Goal: Information Seeking & Learning: Understand process/instructions

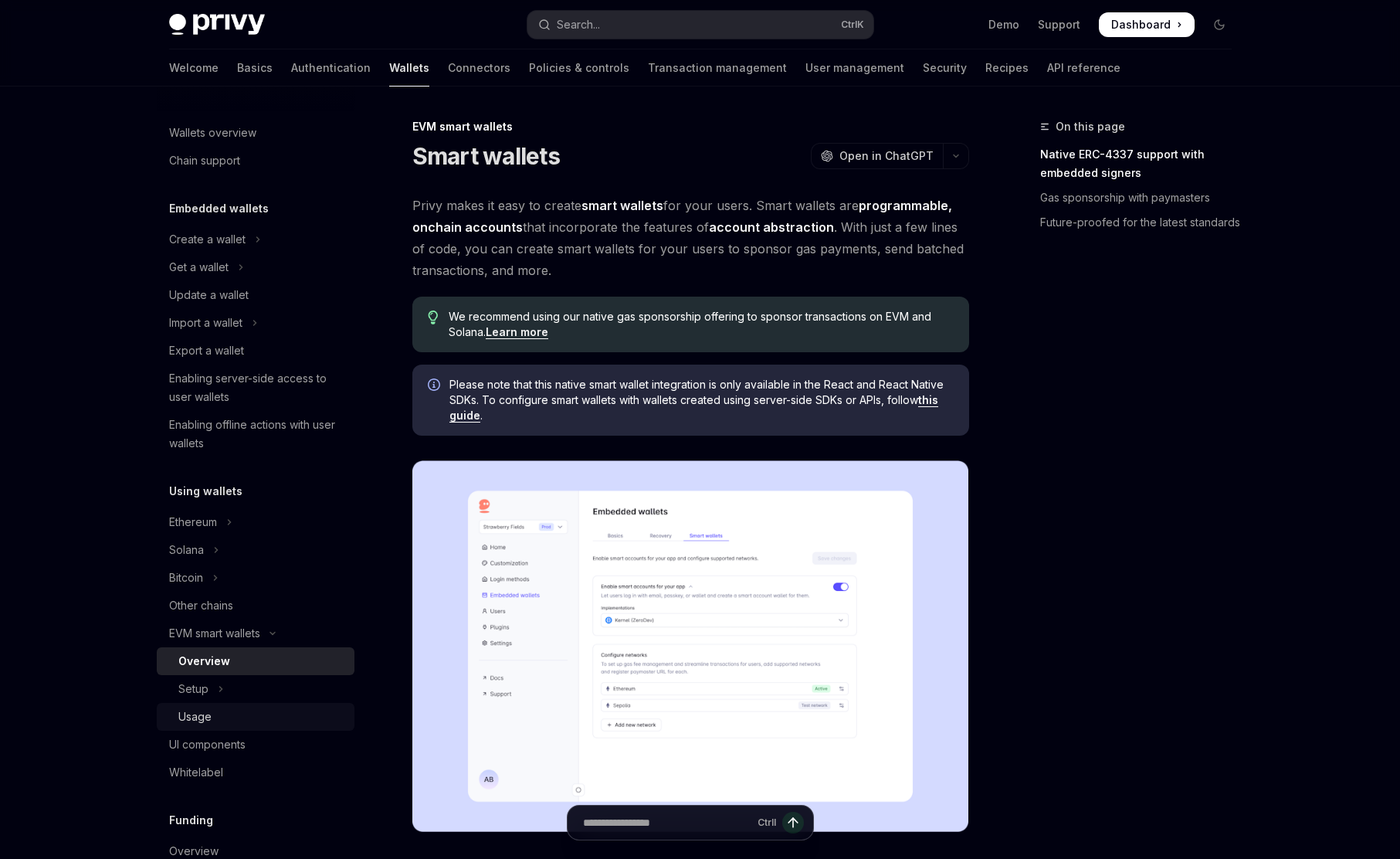
scroll to position [464, 0]
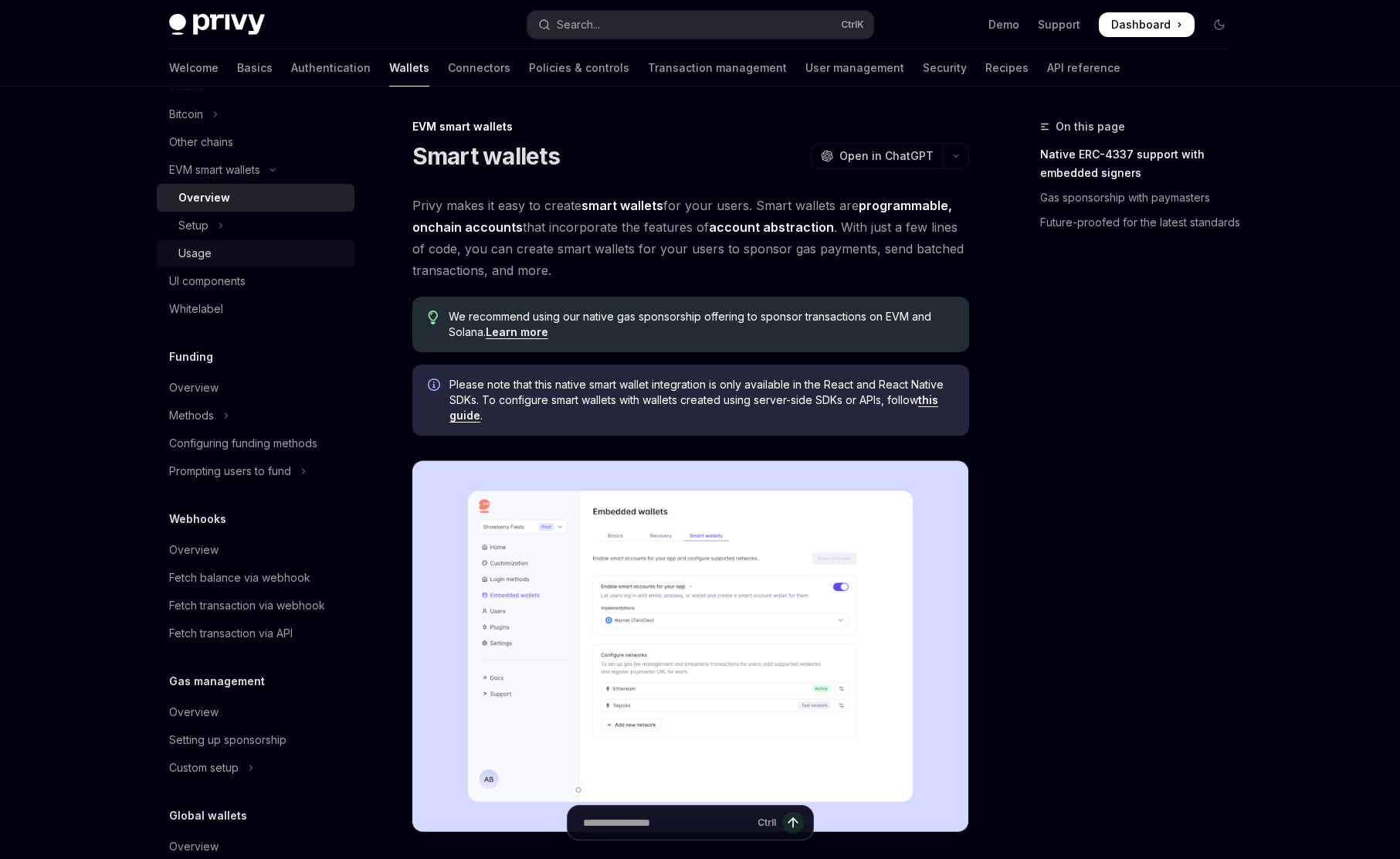
click at [205, 255] on div "Usage" at bounding box center [195, 253] width 33 height 19
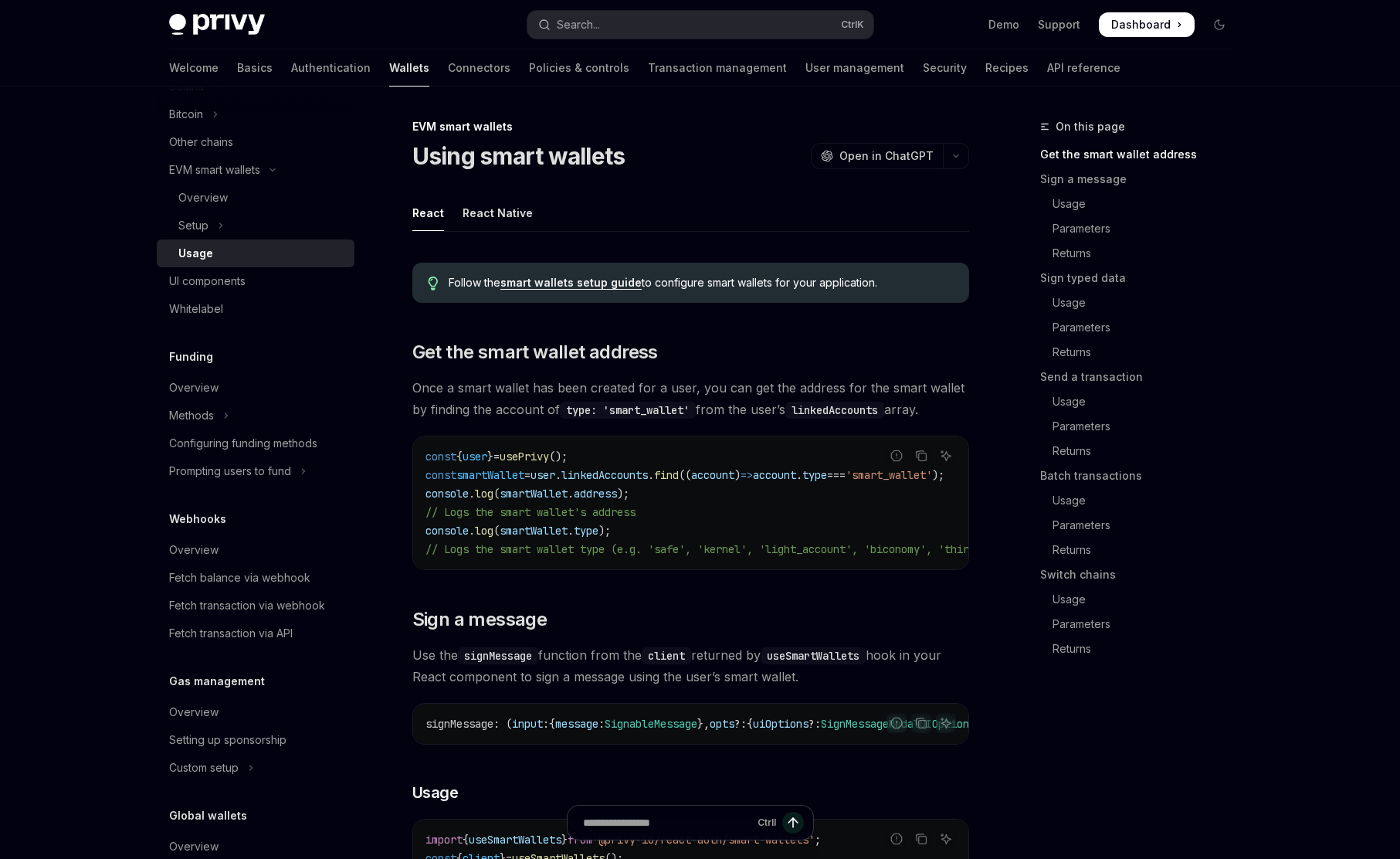
drag, startPoint x: 689, startPoint y: 566, endPoint x: 833, endPoint y: 562, distance: 144.1
click at [833, 562] on div "const { user } = usePrivy (); const smartWallet = user . linkedAccounts . find …" at bounding box center [691, 503] width 555 height 133
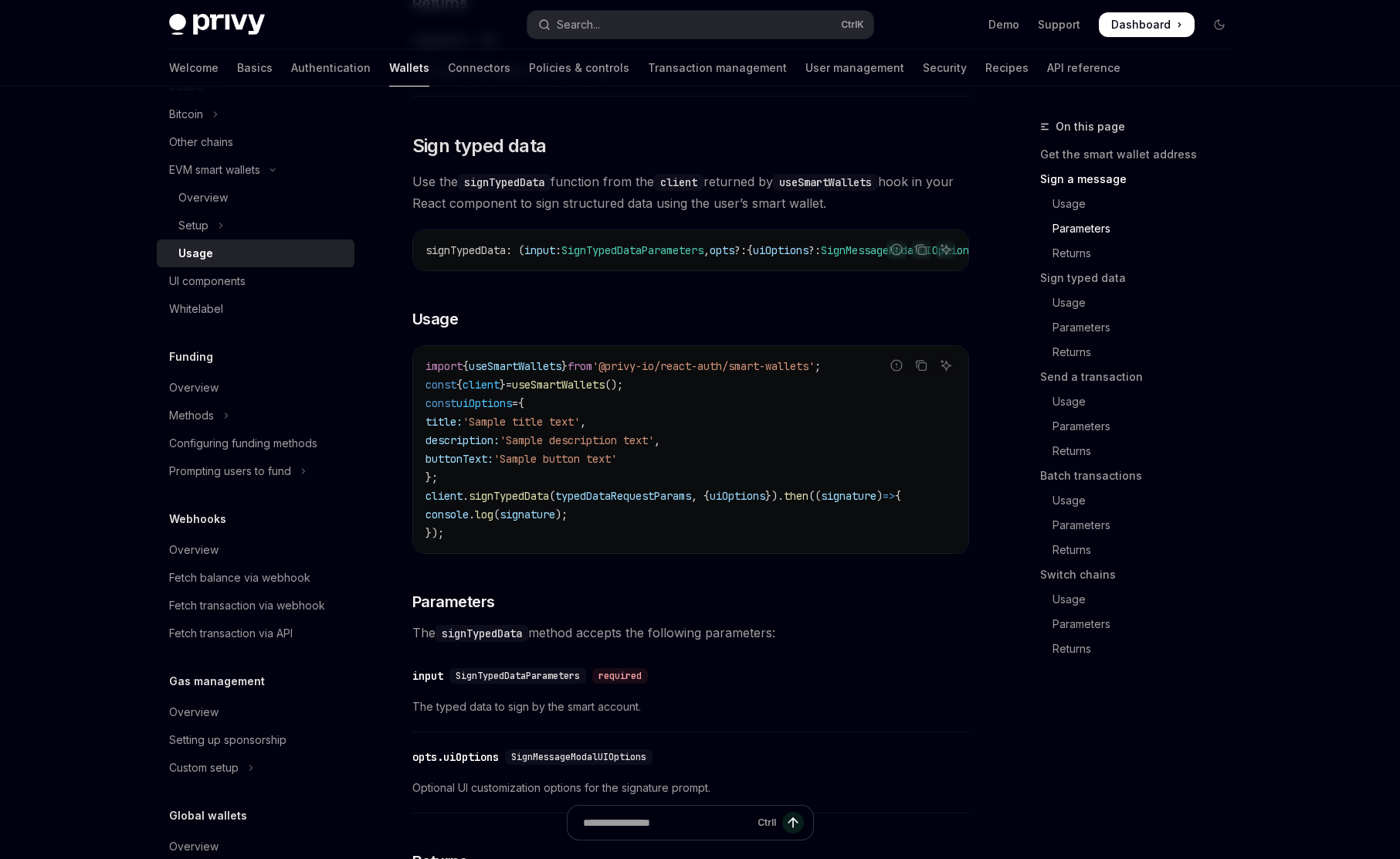
scroll to position [1484, 0]
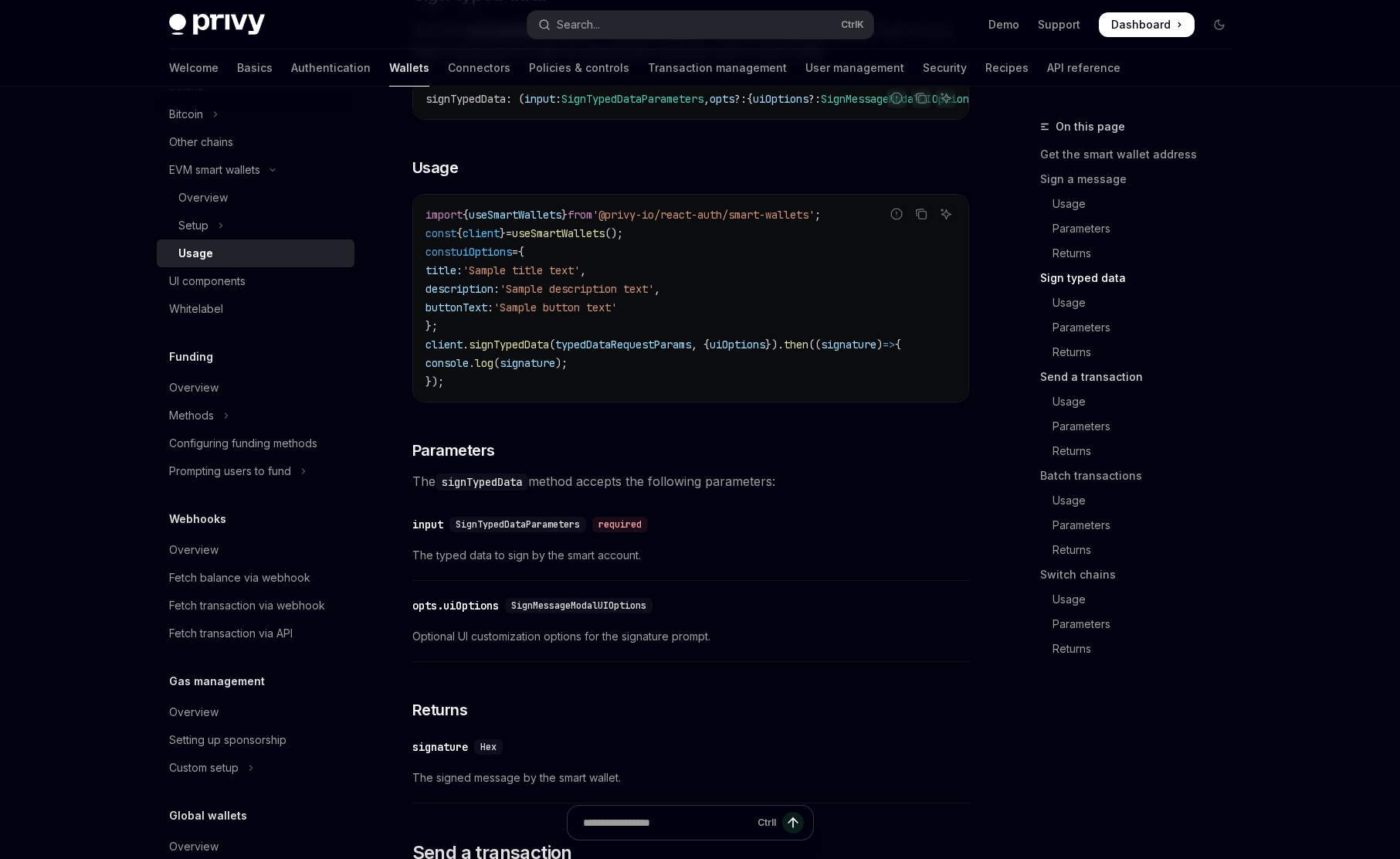
click at [1074, 378] on link "Send a transaction" at bounding box center [1142, 377] width 204 height 25
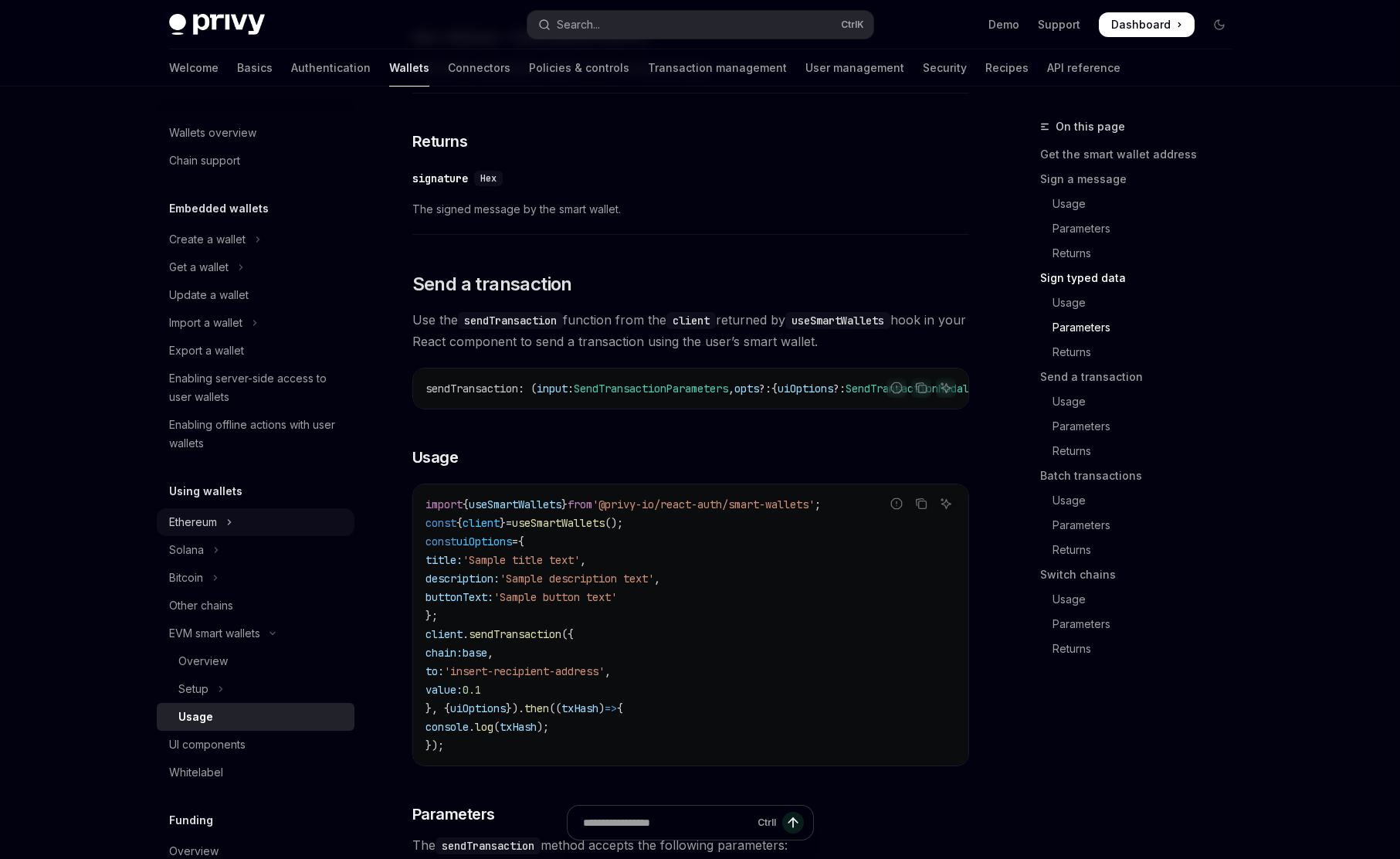
click at [221, 534] on button "Ethereum" at bounding box center [255, 522] width 198 height 27
type textarea "*"
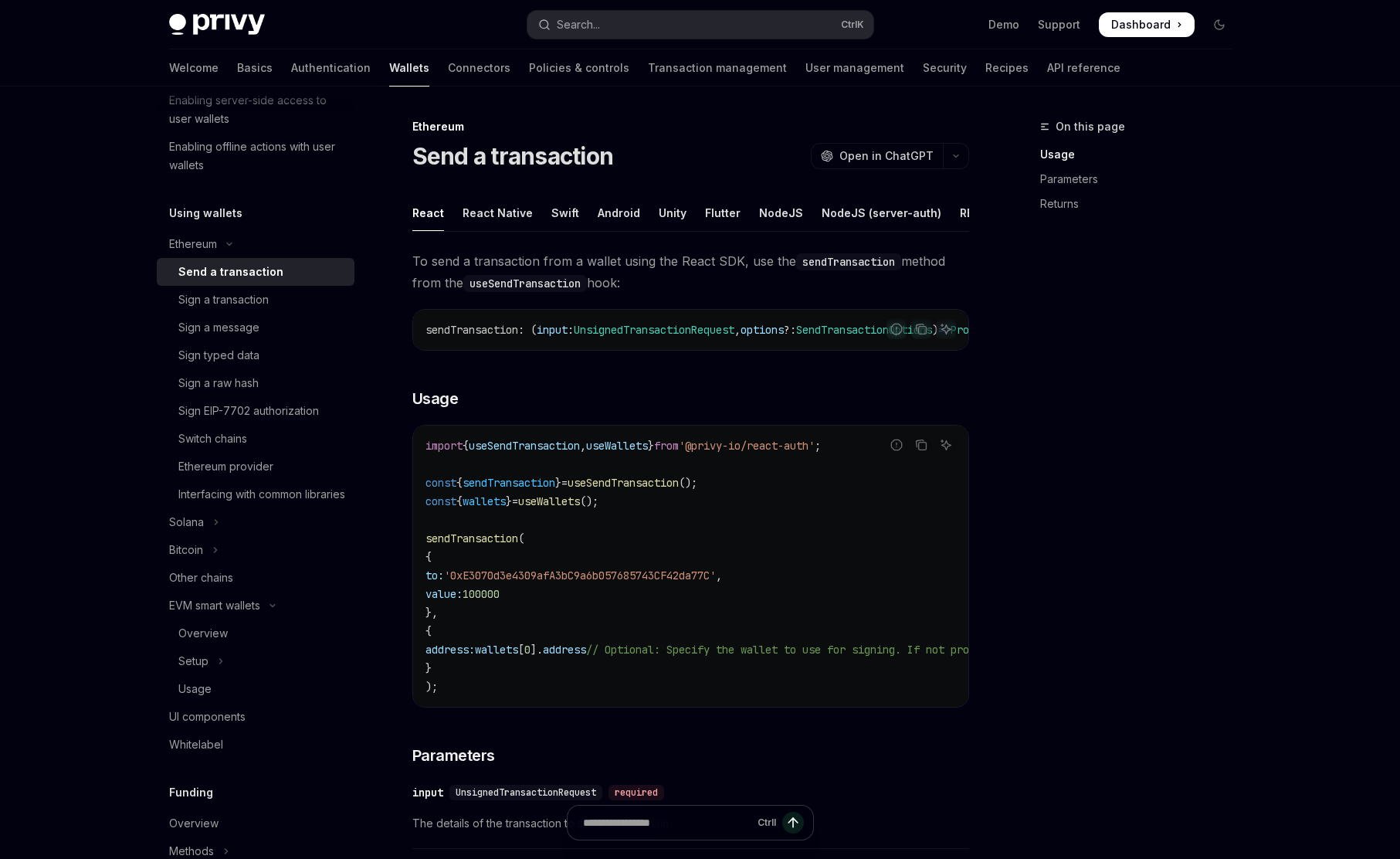
click at [986, 296] on div "On this page Usage Parameters Returns Ethereum Send a transaction OpenAI Open i…" at bounding box center [700, 865] width 1087 height 1558
